Goal: Transaction & Acquisition: Purchase product/service

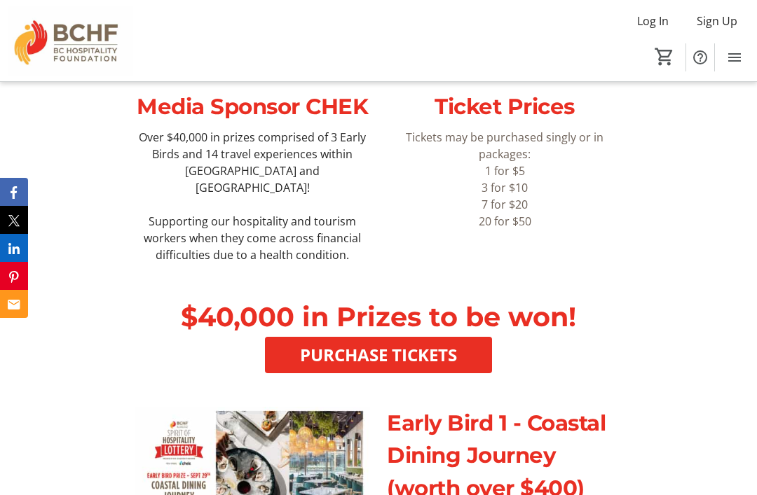
scroll to position [495, 0]
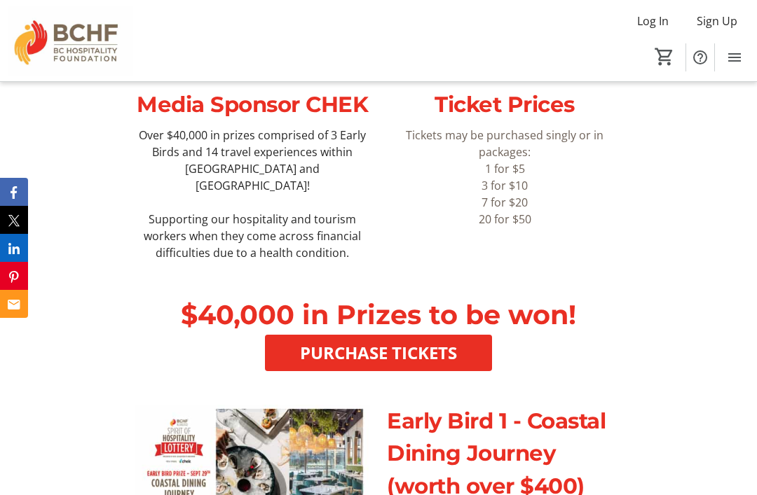
click at [311, 366] on span "PURCHASE TICKETS" at bounding box center [378, 353] width 157 height 25
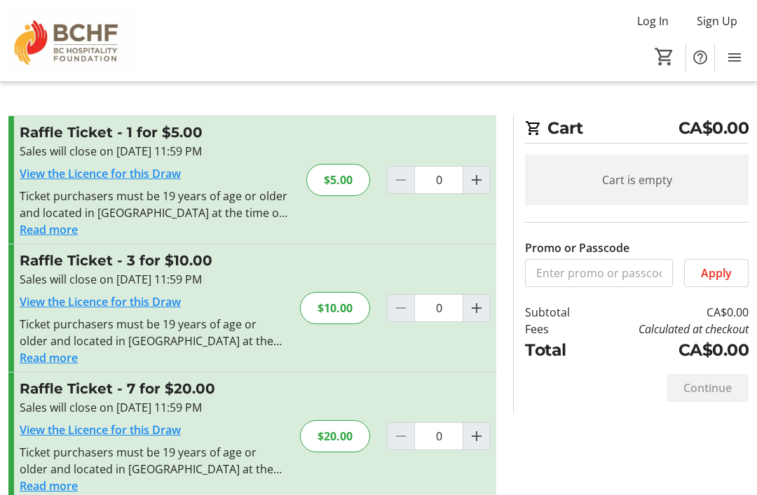
click at [482, 307] on mat-icon "Increment by one" at bounding box center [476, 308] width 17 height 17
type input "1"
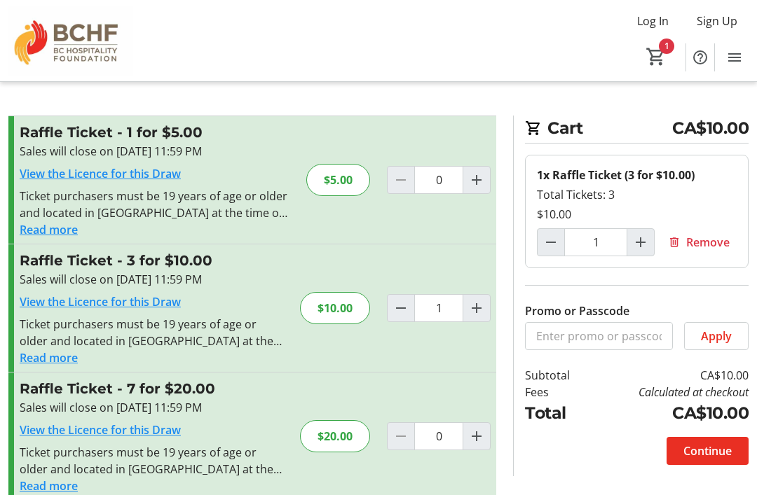
click at [713, 451] on span "Continue" at bounding box center [707, 451] width 48 height 17
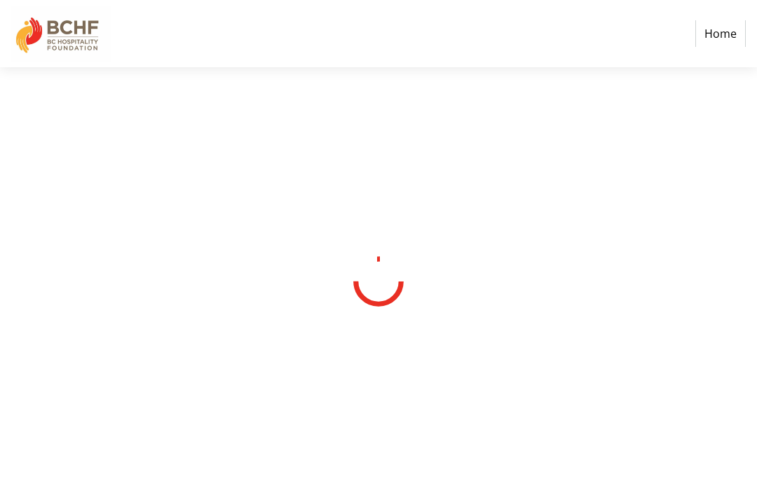
select select "CA"
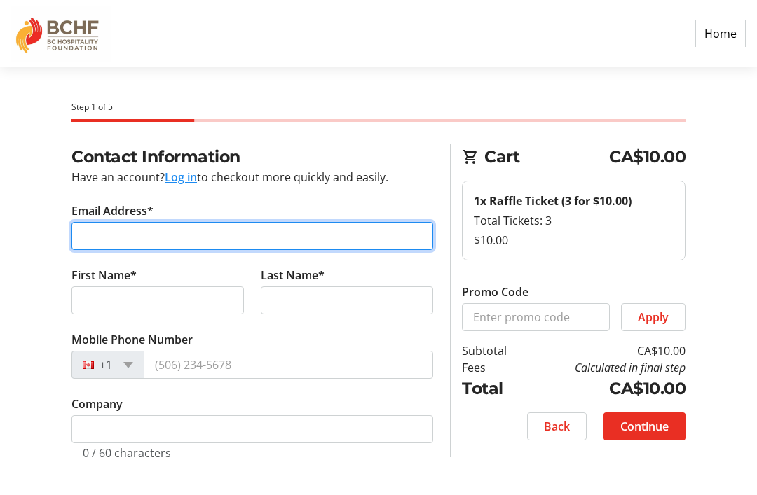
click at [76, 224] on input "Email Address*" at bounding box center [252, 236] width 362 height 28
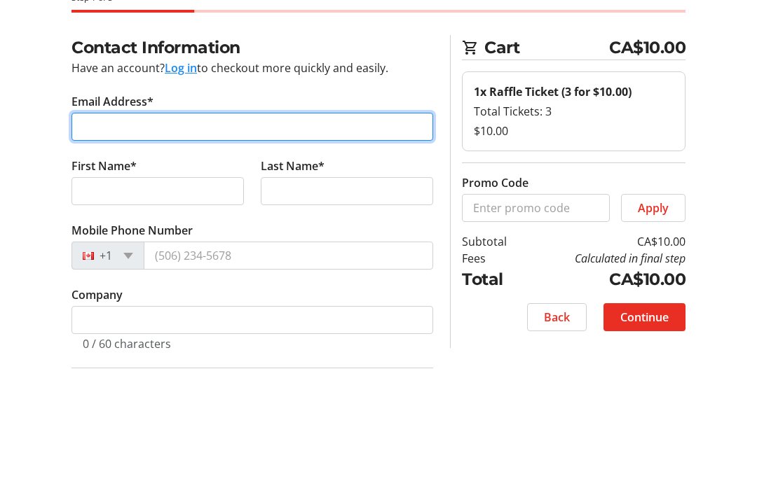
type input "[EMAIL_ADDRESS][PERSON_NAME][DOMAIN_NAME]"
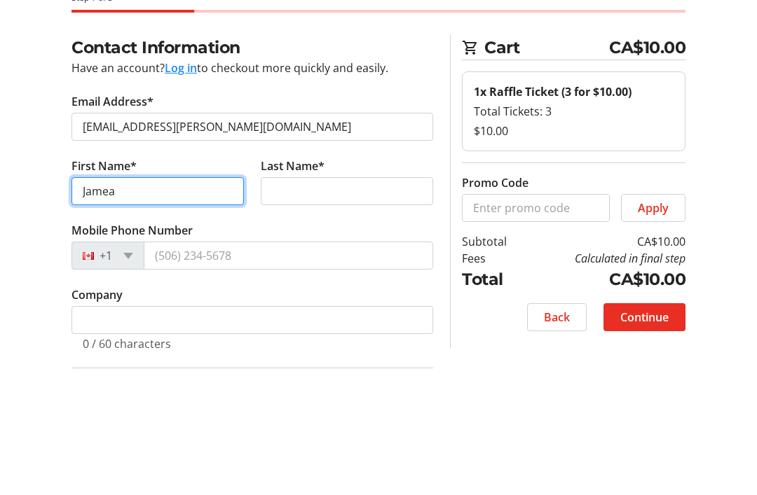
type input "Jamea"
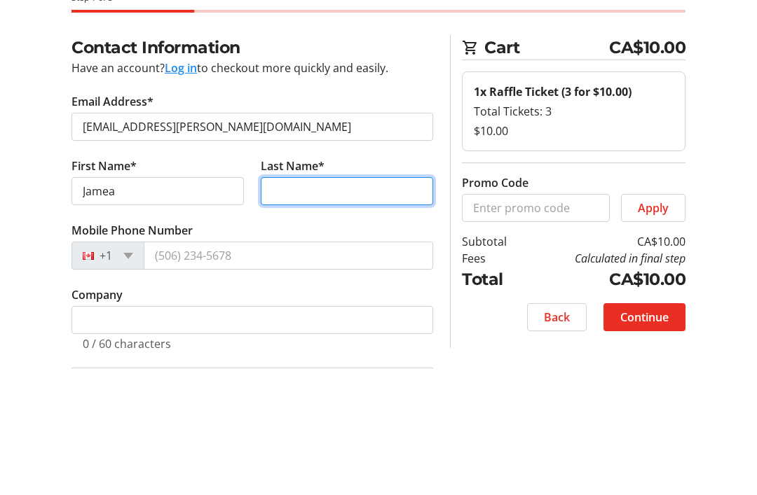
click at [416, 287] on input "Last Name*" at bounding box center [347, 301] width 172 height 28
type input "A"
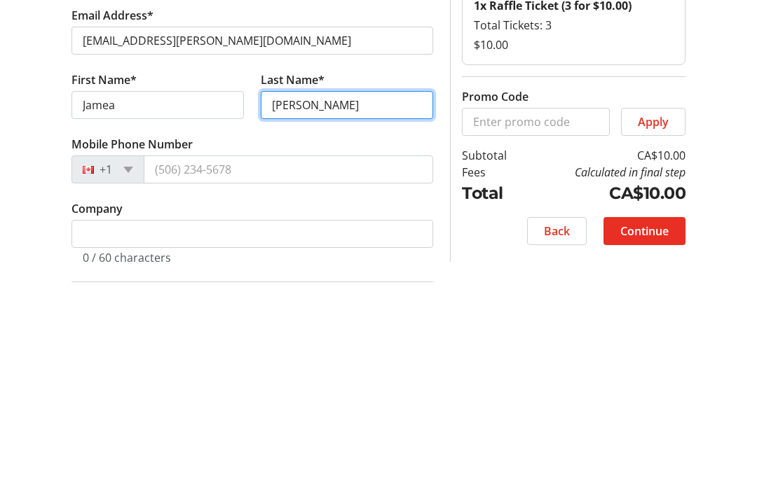
type input "[PERSON_NAME]"
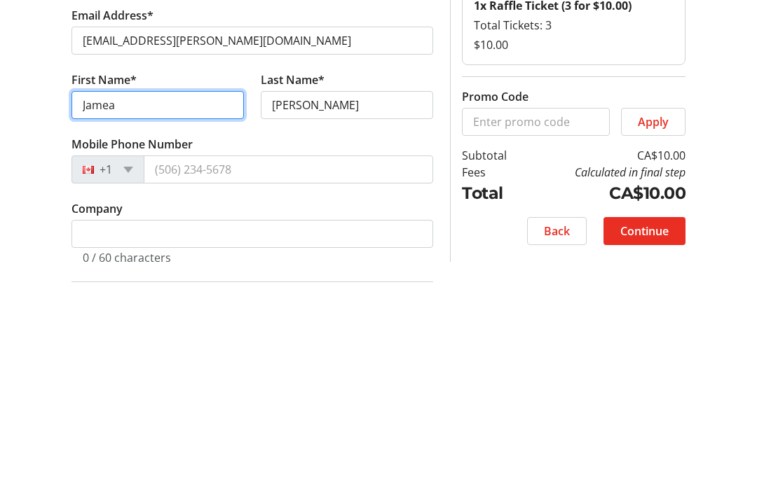
click at [119, 287] on input "Jamea" at bounding box center [157, 301] width 172 height 28
type input "[PERSON_NAME]"
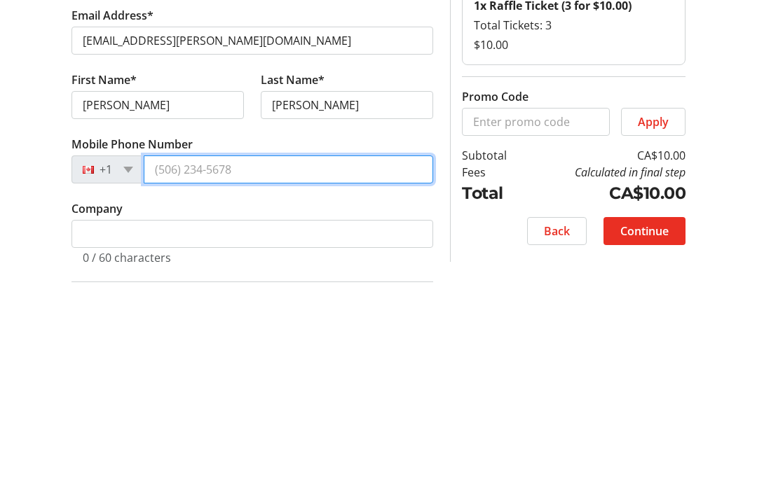
click at [163, 351] on input "Mobile Phone Number" at bounding box center [288, 365] width 289 height 28
type input "[PHONE_NUMBER]"
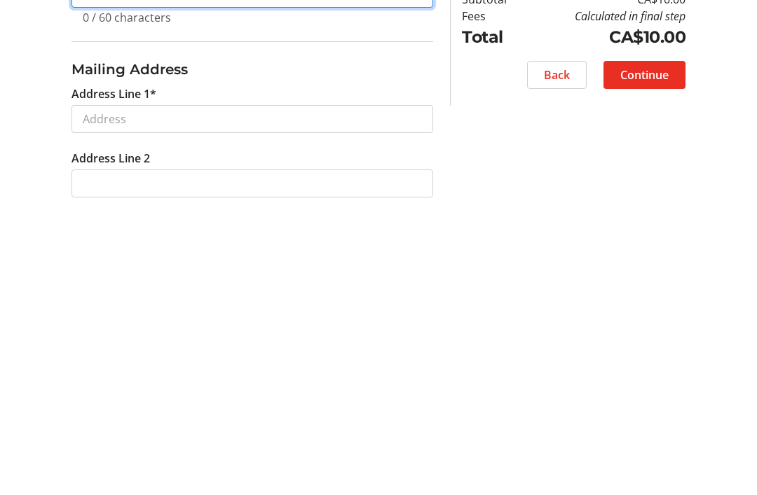
scroll to position [153, 0]
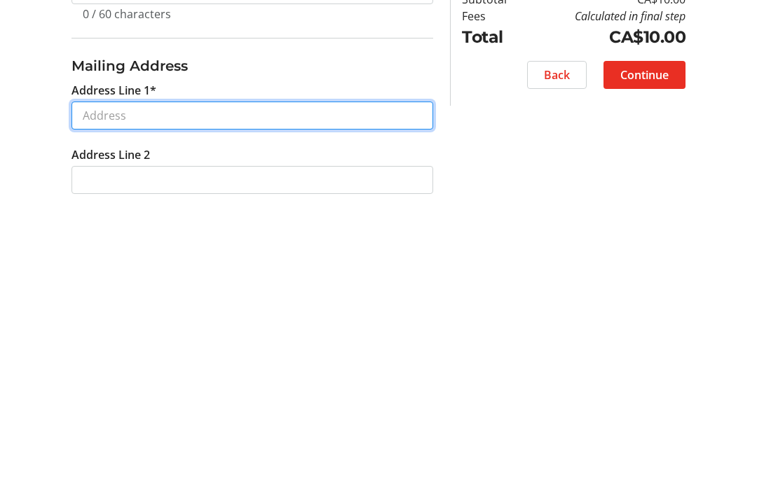
click at [76, 388] on input "Address Line 1*" at bounding box center [252, 402] width 362 height 28
type input "[STREET_ADDRESS]"
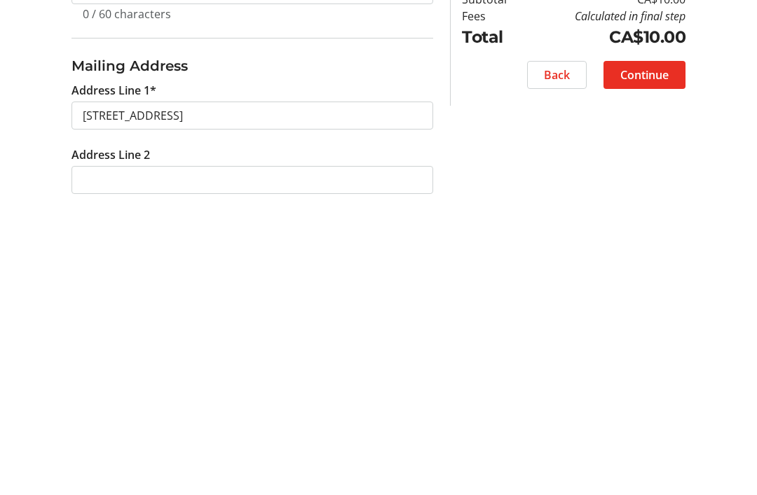
type input "Penticton"
select select "BC"
type input "V2A 7N4"
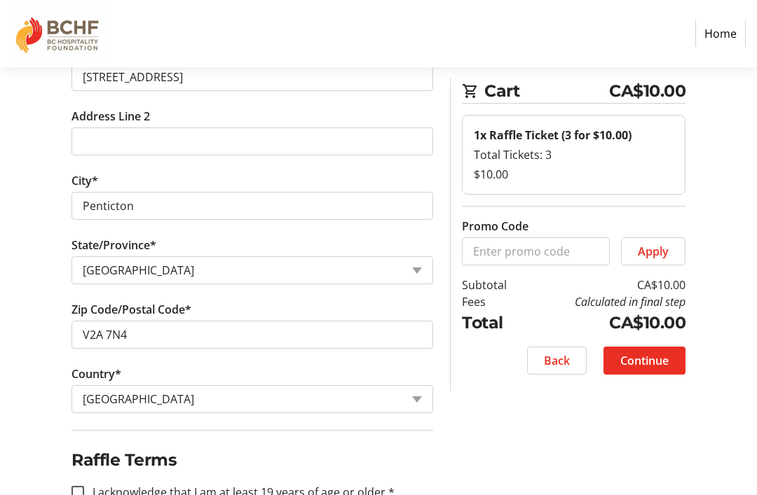
scroll to position [489, 0]
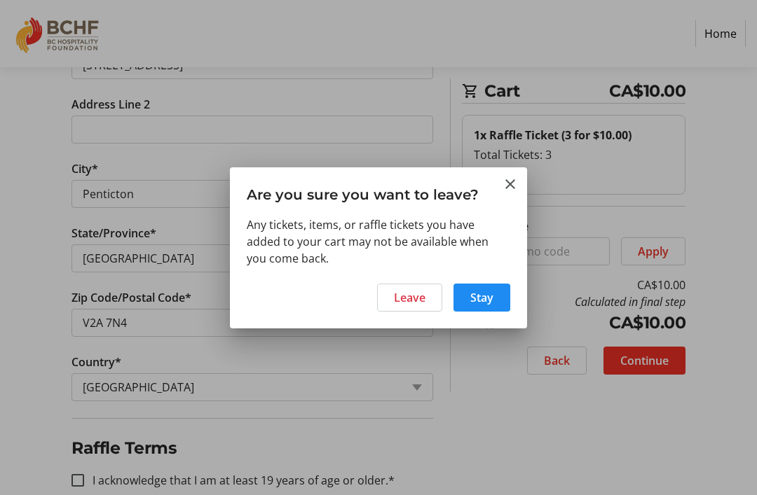
click at [498, 293] on span at bounding box center [481, 298] width 57 height 34
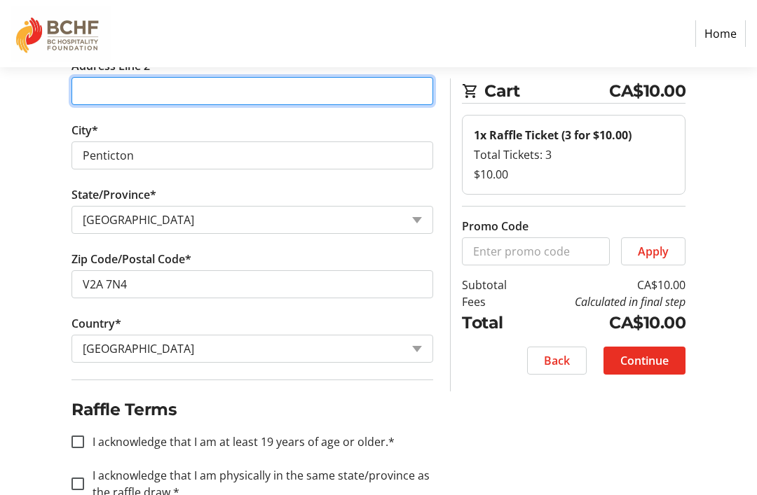
scroll to position [589, 0]
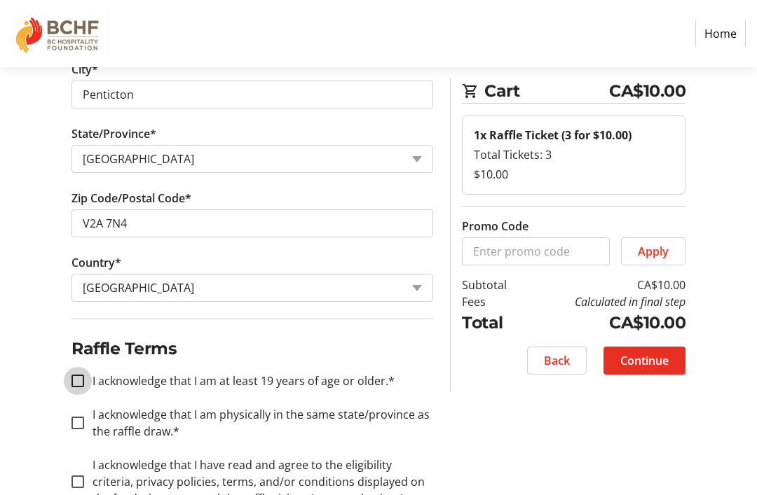
click at [77, 377] on input "I acknowledge that I am at least 19 years of age or older.*" at bounding box center [77, 381] width 13 height 13
checkbox input "true"
click at [64, 427] on div at bounding box center [78, 423] width 34 height 34
checkbox input "true"
click at [71, 470] on div at bounding box center [78, 482] width 34 height 34
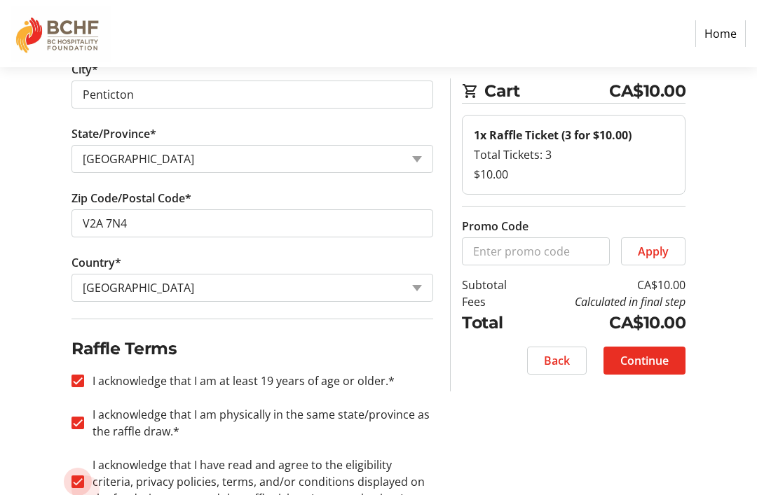
checkbox input "true"
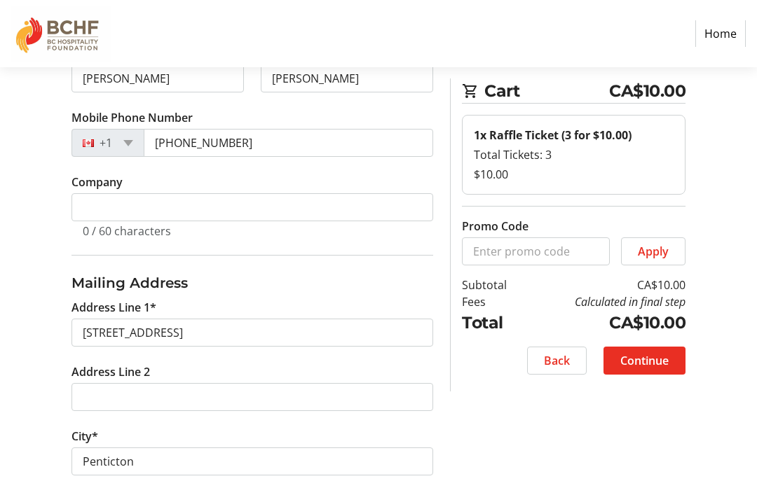
scroll to position [227, 0]
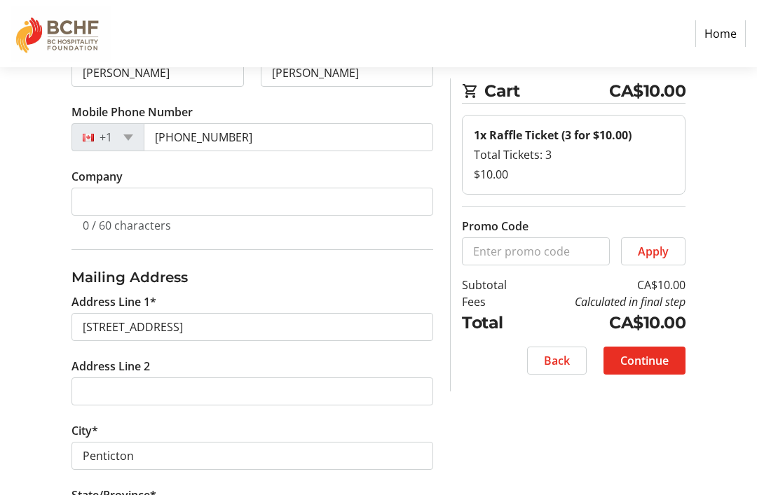
click at [652, 356] on span "Continue" at bounding box center [644, 360] width 48 height 17
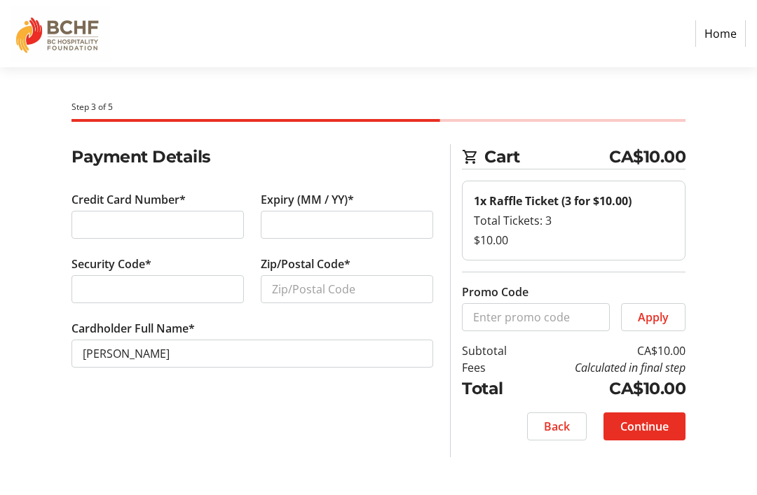
click at [107, 215] on div at bounding box center [157, 225] width 172 height 28
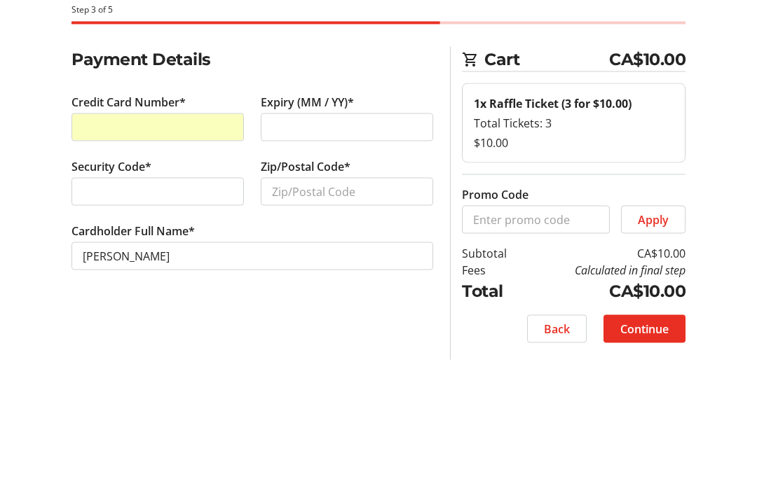
click at [417, 211] on div at bounding box center [347, 225] width 172 height 28
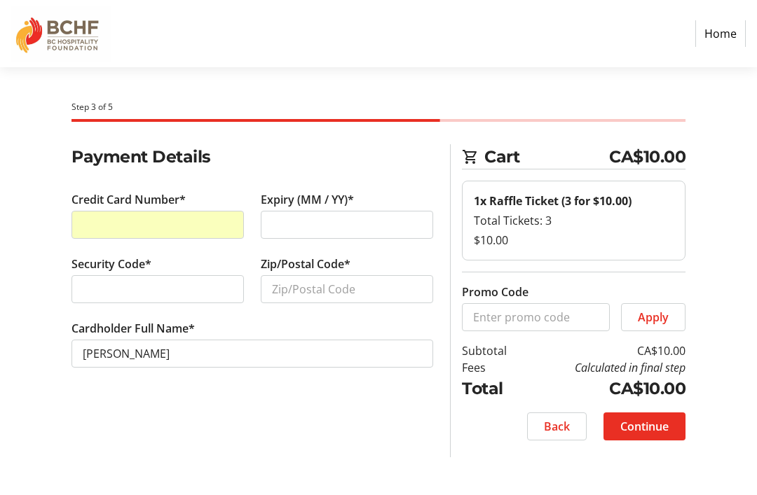
click at [405, 214] on div at bounding box center [347, 225] width 172 height 28
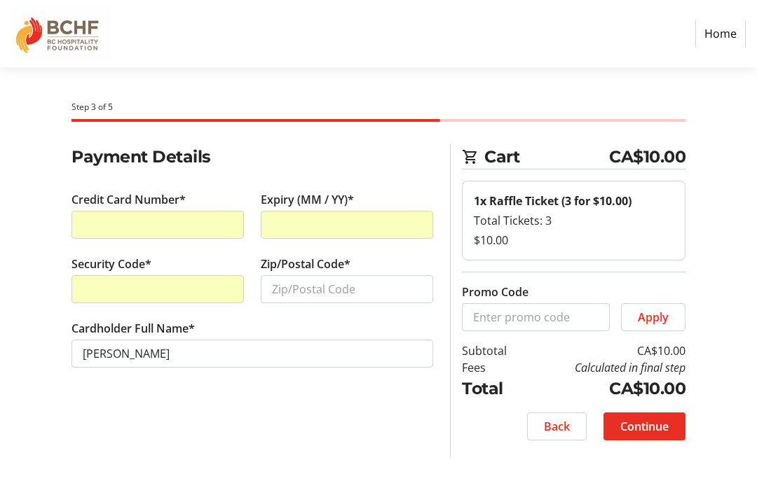
click at [659, 434] on span "Continue" at bounding box center [644, 426] width 48 height 17
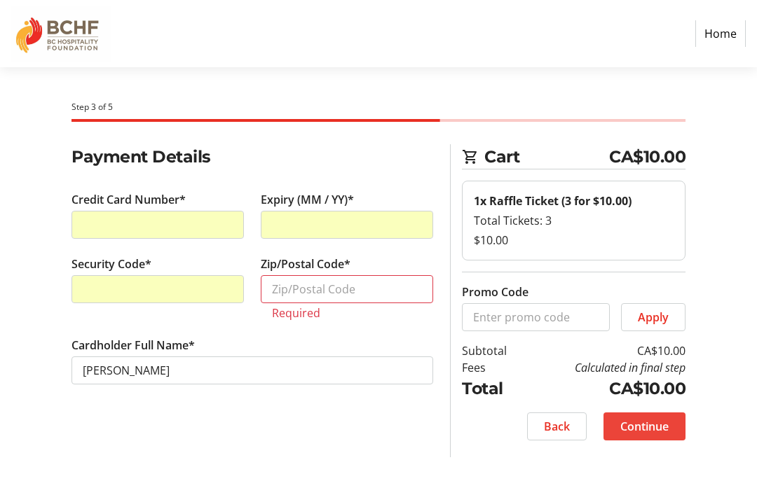
click at [670, 420] on span at bounding box center [644, 427] width 82 height 34
click at [653, 430] on span "Continue" at bounding box center [644, 426] width 48 height 17
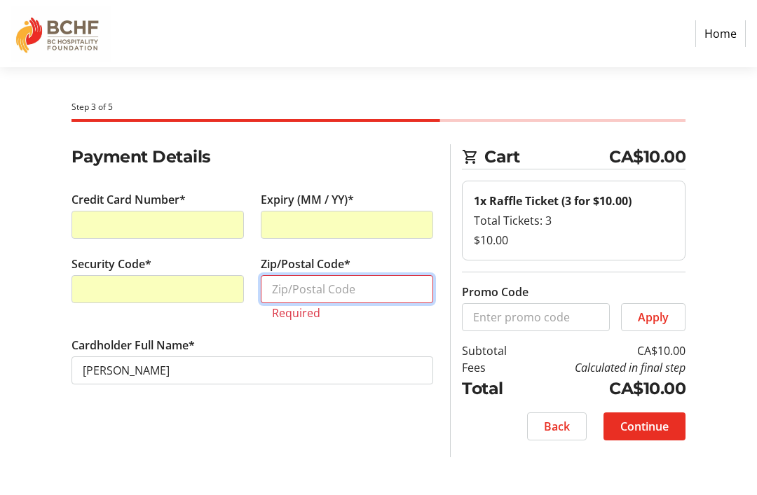
click at [280, 292] on input "Zip/Postal Code*" at bounding box center [347, 289] width 172 height 28
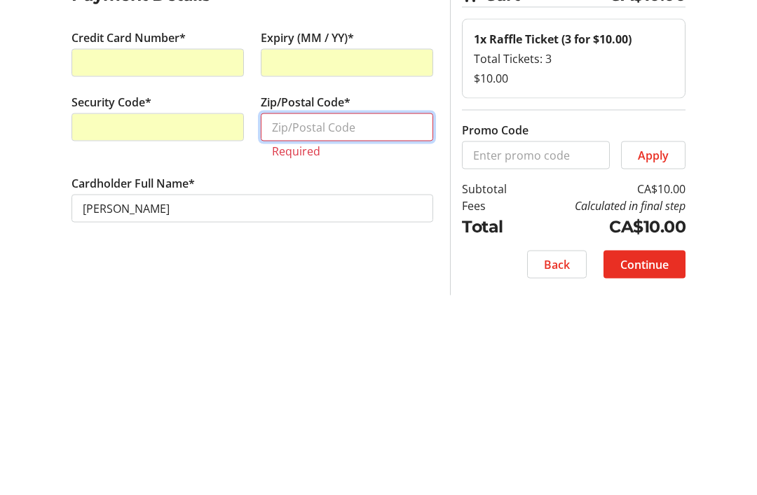
type input "V2A 7N4"
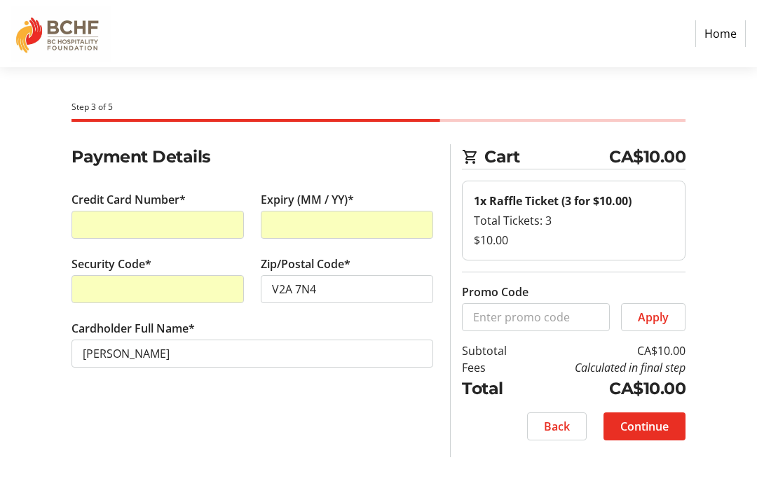
click at [674, 412] on span at bounding box center [644, 427] width 82 height 34
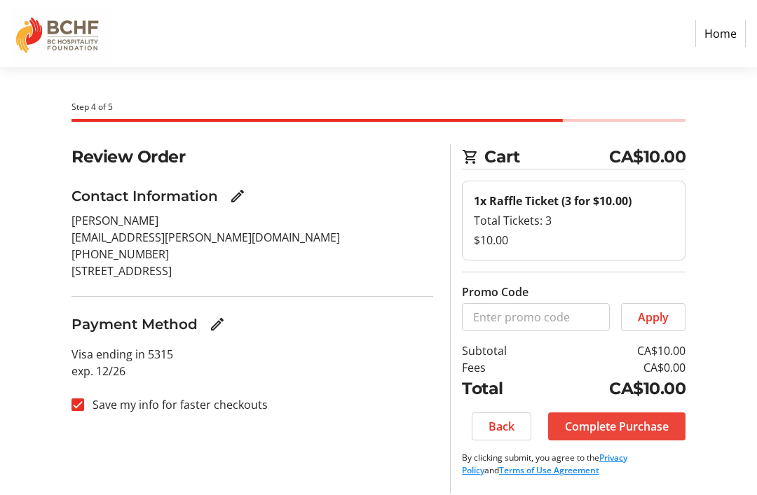
click at [652, 423] on span "Complete Purchase" at bounding box center [617, 426] width 104 height 17
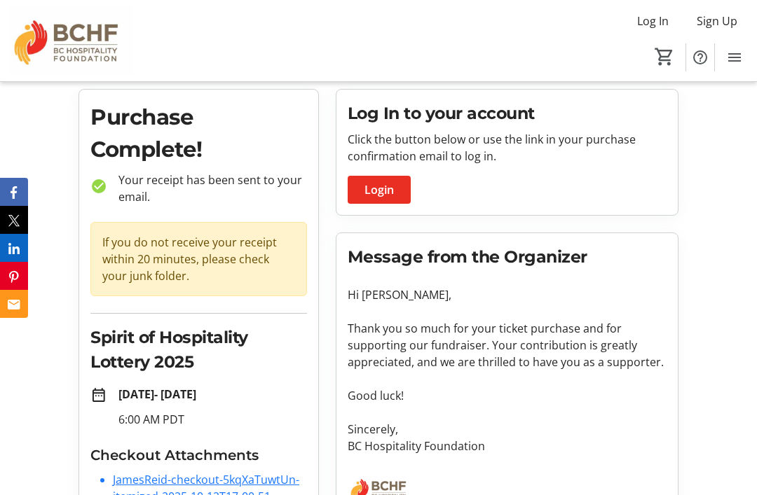
scroll to position [87, 0]
